Goal: Transaction & Acquisition: Purchase product/service

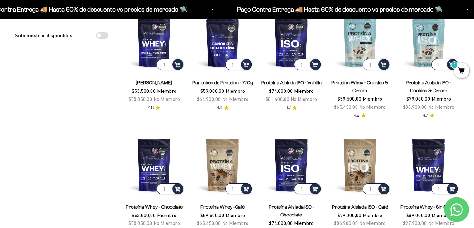
scroll to position [85, 0]
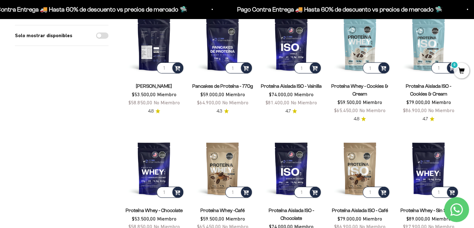
click at [156, 36] on img at bounding box center [153, 43] width 61 height 61
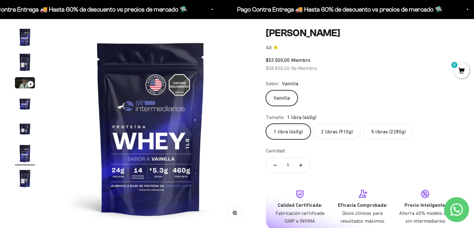
click at [334, 133] on label "2 libras (910g)" at bounding box center [336, 131] width 47 height 16
click at [266, 123] on input "2 libras (910g)" at bounding box center [266, 123] width 0 height 0
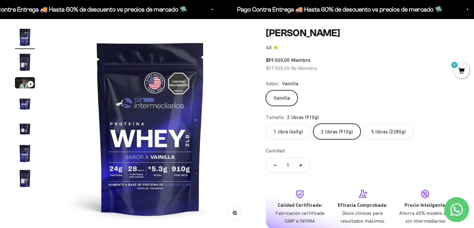
click at [381, 138] on label "5 libras (2280g)" at bounding box center [388, 131] width 50 height 16
click at [266, 123] on input "5 libras (2280g)" at bounding box center [266, 123] width 0 height 0
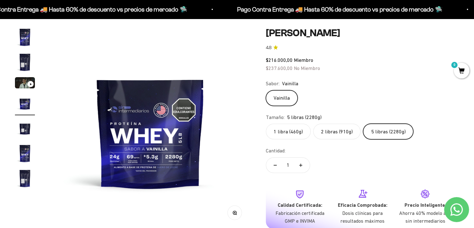
click at [331, 135] on label "2 libras (910g)" at bounding box center [336, 131] width 47 height 16
click at [266, 123] on input "2 libras (910g)" at bounding box center [266, 123] width 0 height 0
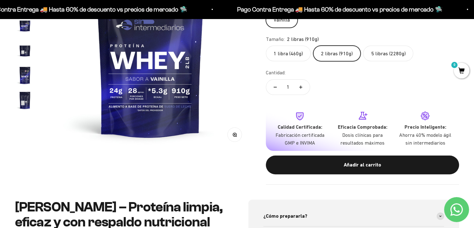
scroll to position [131, 0]
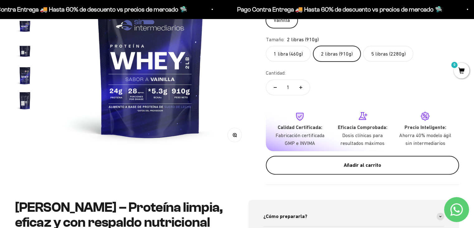
click at [323, 164] on div "Añadir al carrito" at bounding box center [362, 165] width 168 height 8
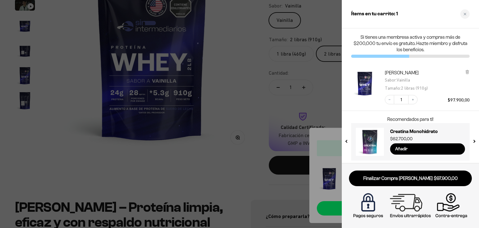
click at [320, 86] on div at bounding box center [239, 114] width 479 height 228
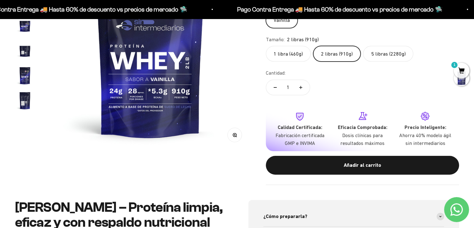
scroll to position [0, 0]
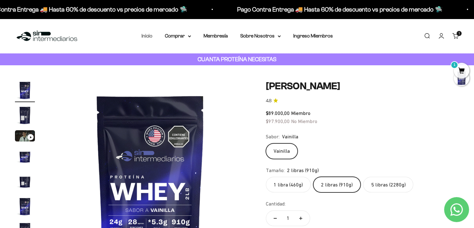
click at [150, 36] on link "Inicio" at bounding box center [146, 35] width 11 height 5
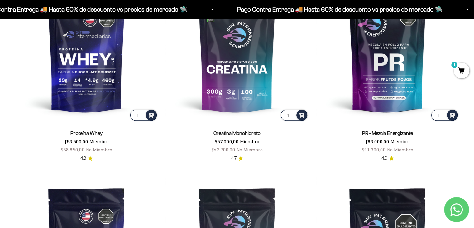
scroll to position [319, 0]
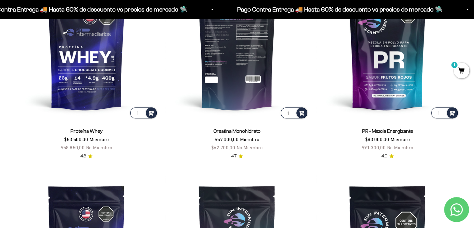
click at [244, 81] on img at bounding box center [236, 47] width 143 height 143
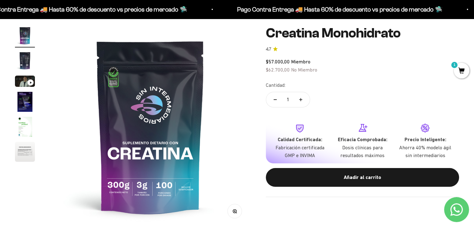
click at [299, 98] on button "Aumentar cantidad" at bounding box center [301, 99] width 18 height 15
type input "2"
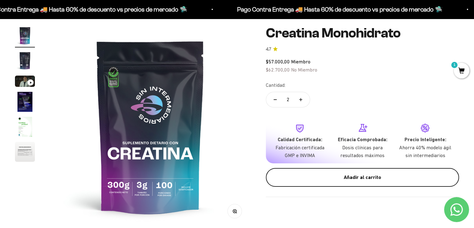
click at [317, 173] on div "Añadir al carrito" at bounding box center [362, 177] width 168 height 8
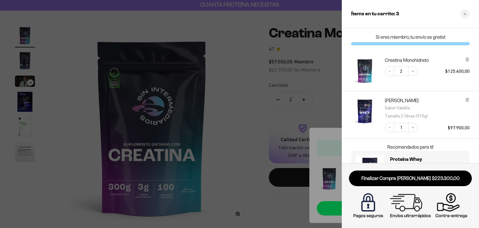
scroll to position [30, 0]
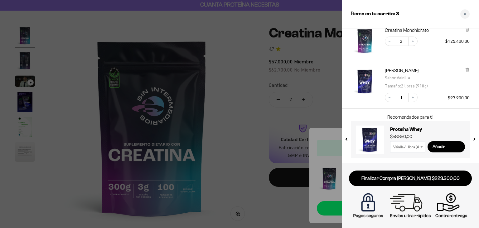
click at [412, 146] on select "Vainilla / 1 libra (460g) Vainilla / 2 libras (910g) Vainilla / 5 libras (2280g…" at bounding box center [407, 146] width 35 height 11
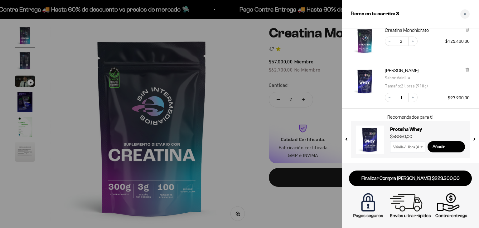
click at [419, 146] on select "Vainilla / 1 libra (460g) Vainilla / 2 libras (910g) Vainilla / 5 libras (2280g…" at bounding box center [407, 146] width 35 height 11
select select "42069719384273"
click at [390, 141] on select "Vainilla / 1 libra (460g) Vainilla / 2 libras (910g) Vainilla / 5 libras (2280g…" at bounding box center [407, 146] width 35 height 11
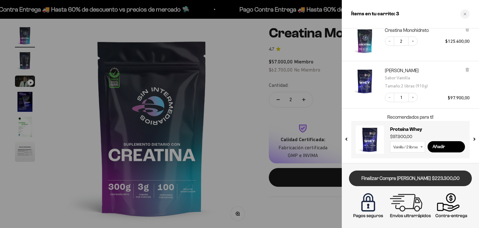
click at [405, 180] on link "Finalizar Compra Segura $223.300,00" at bounding box center [410, 178] width 123 height 16
